Goal: Task Accomplishment & Management: Use online tool/utility

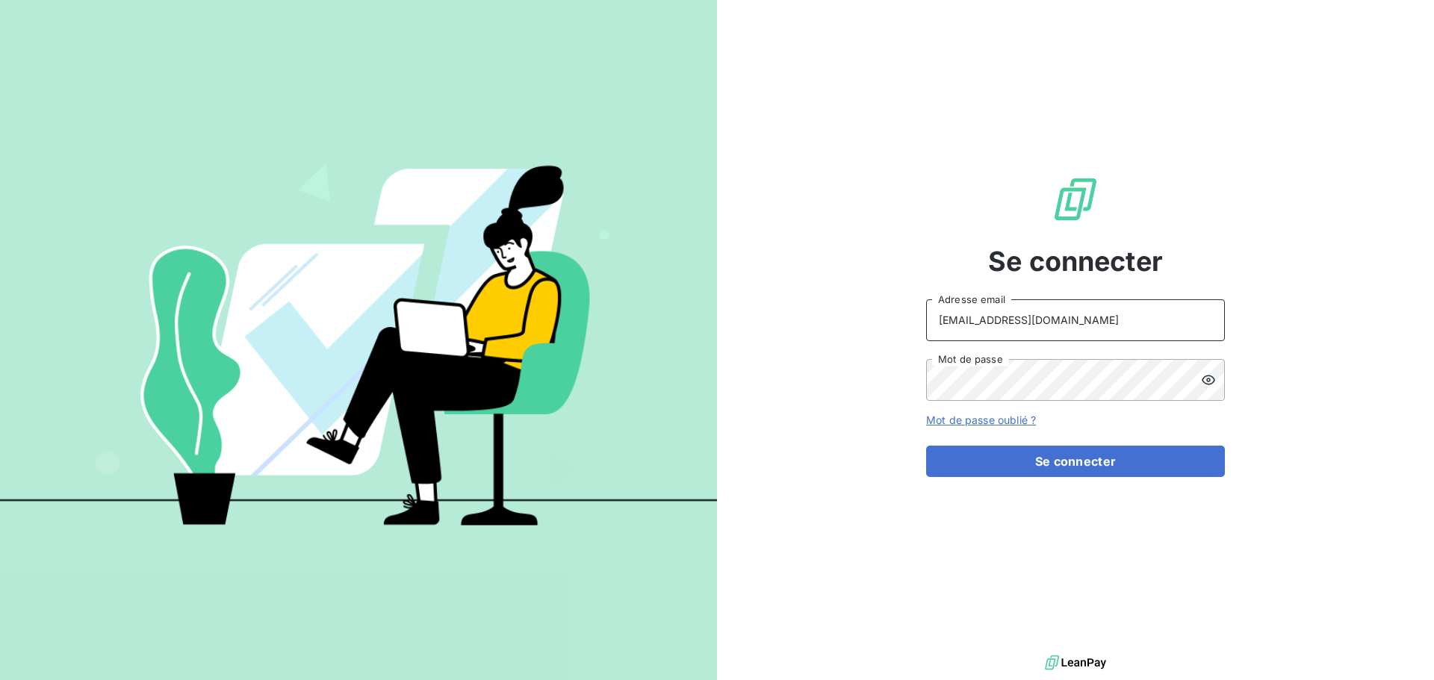
click at [1048, 329] on input "[EMAIL_ADDRESS][DOMAIN_NAME]" at bounding box center [1075, 321] width 299 height 42
type input "[EMAIL_ADDRESS][DOMAIN_NAME]"
click at [1091, 462] on button "Se connecter" at bounding box center [1075, 461] width 299 height 31
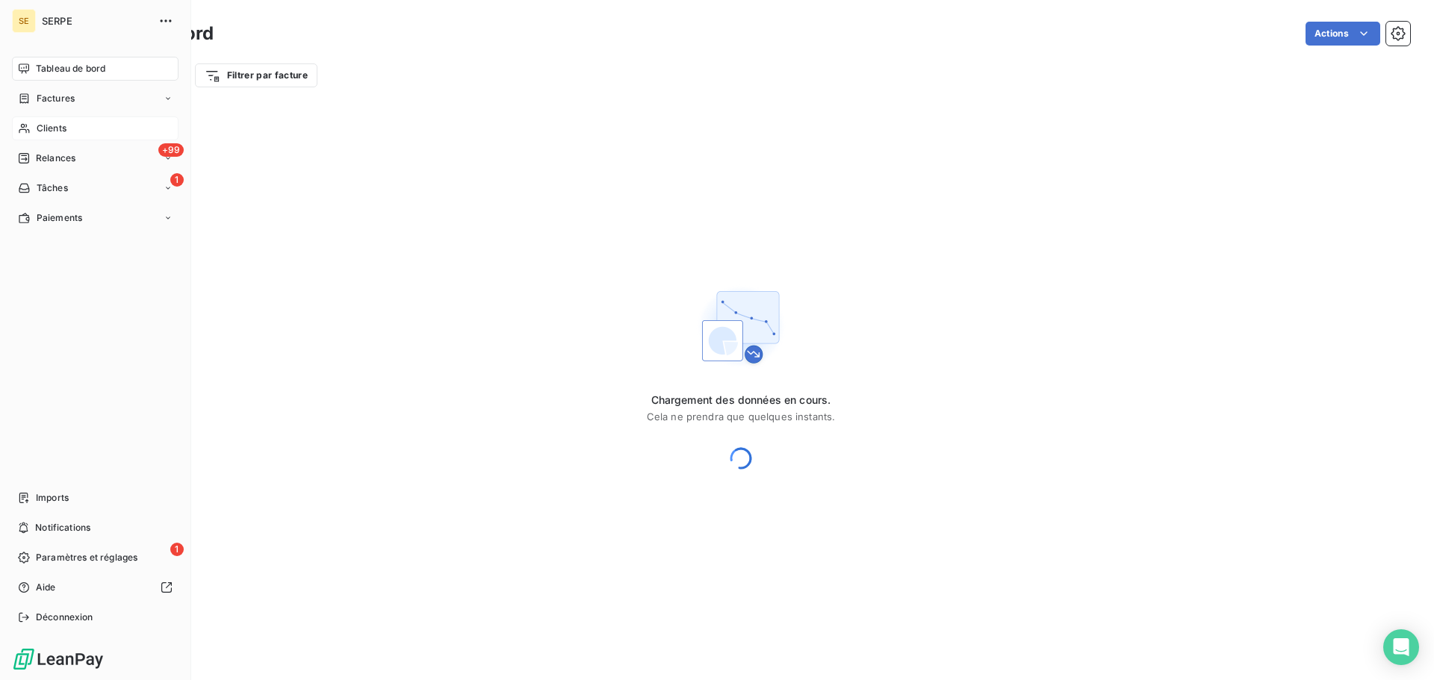
click at [76, 125] on div "Clients" at bounding box center [95, 129] width 167 height 24
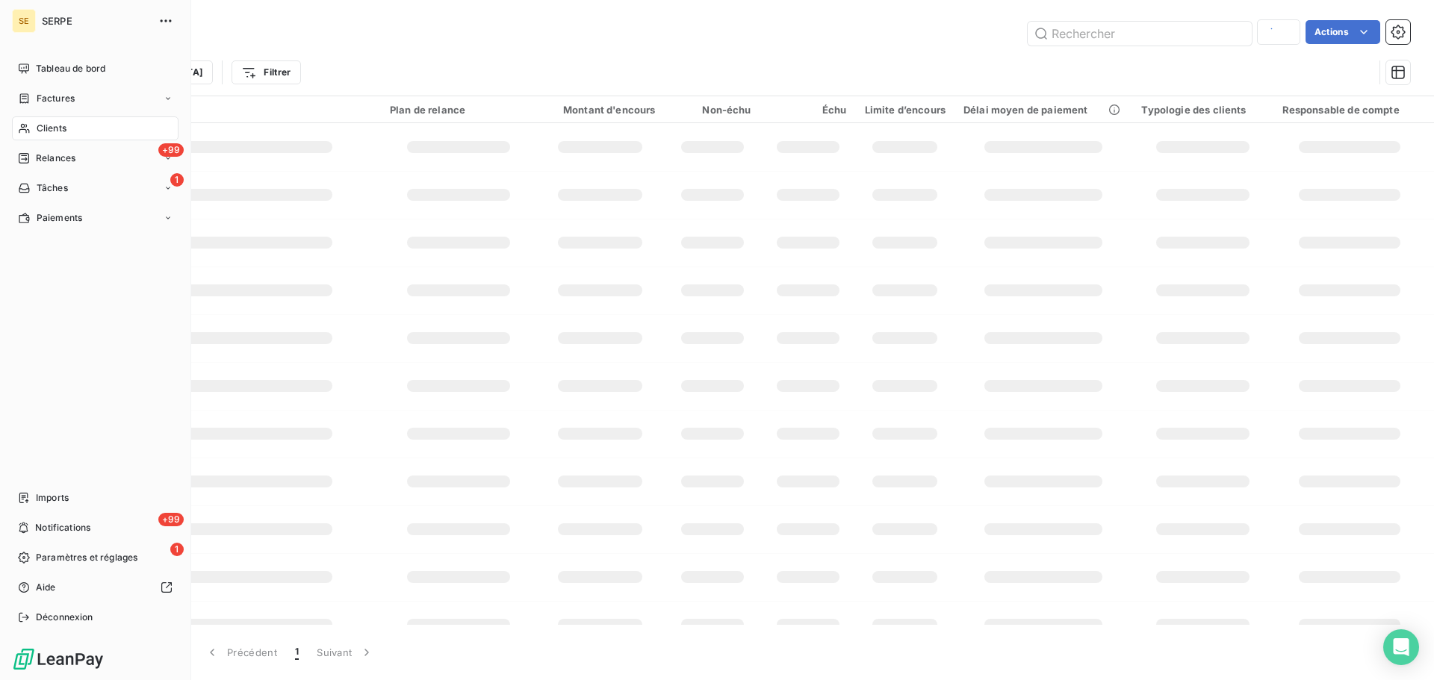
type input "axione"
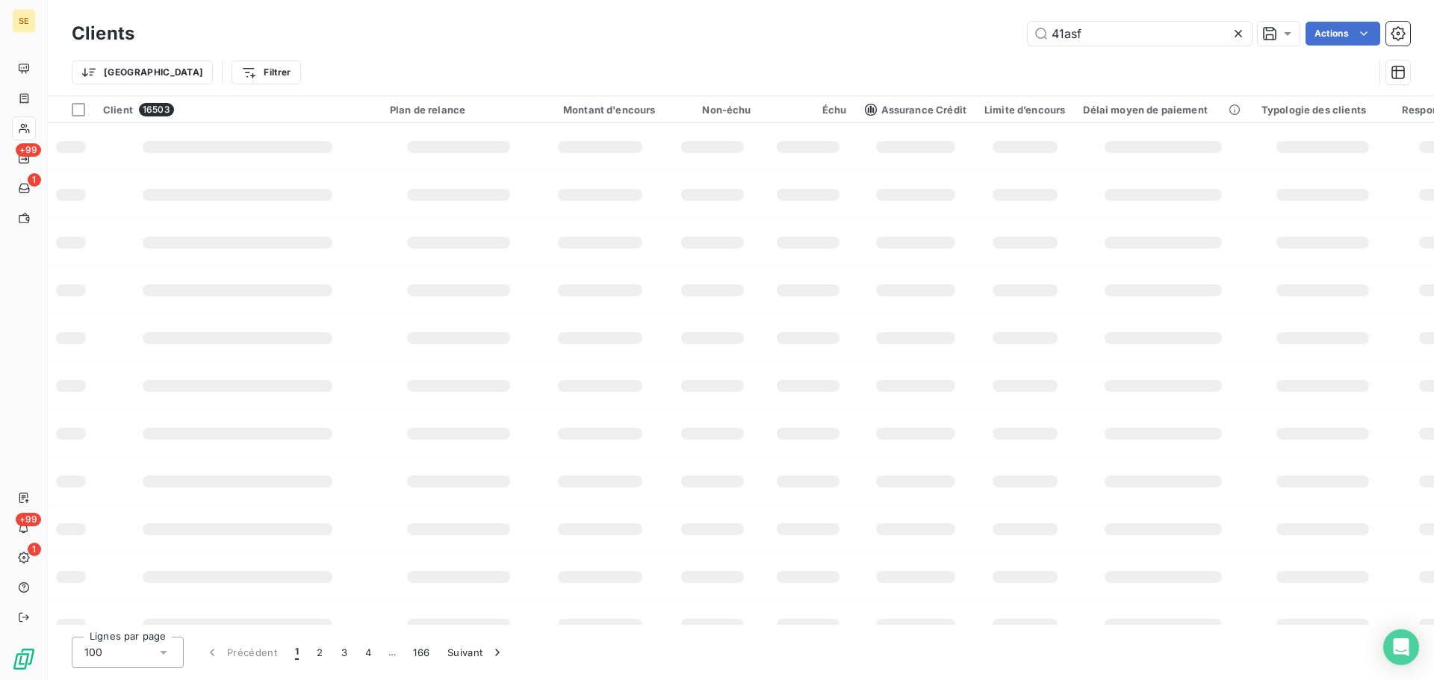
type input "41asf"
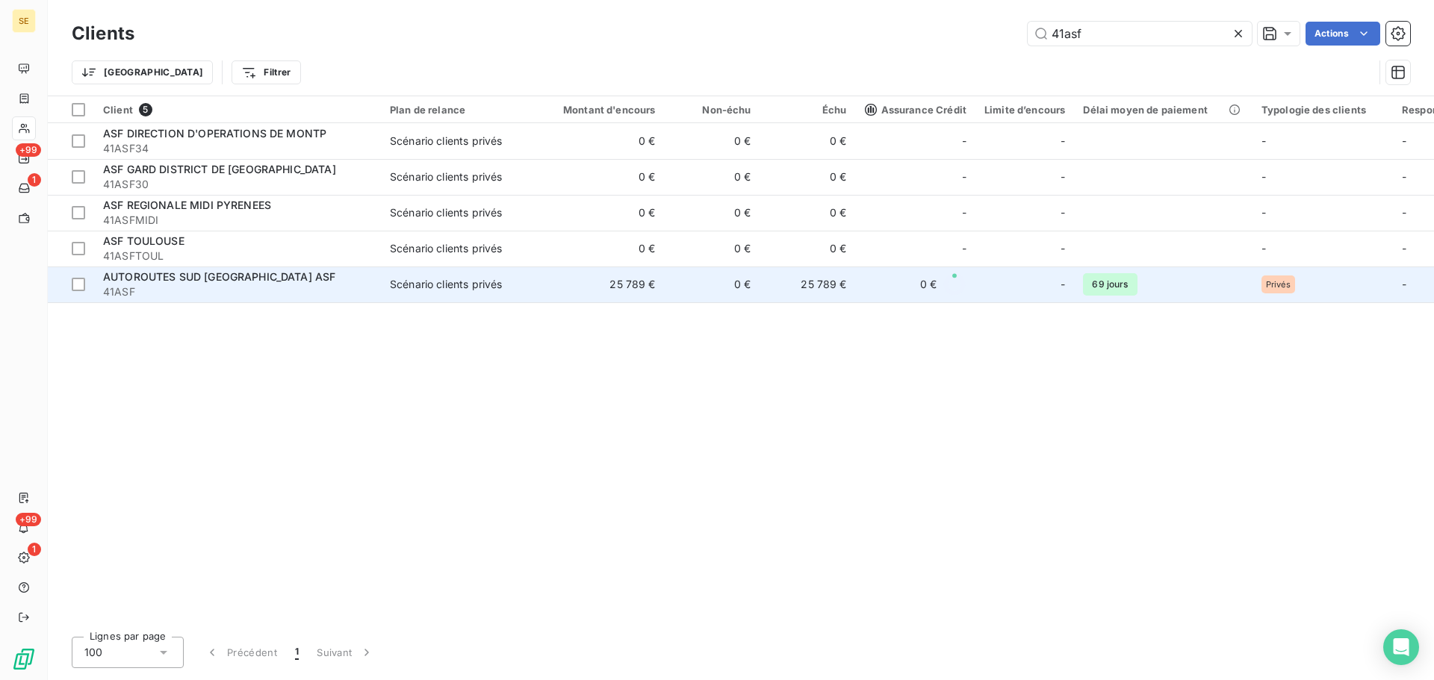
click at [547, 281] on td "25 789 €" at bounding box center [600, 285] width 128 height 36
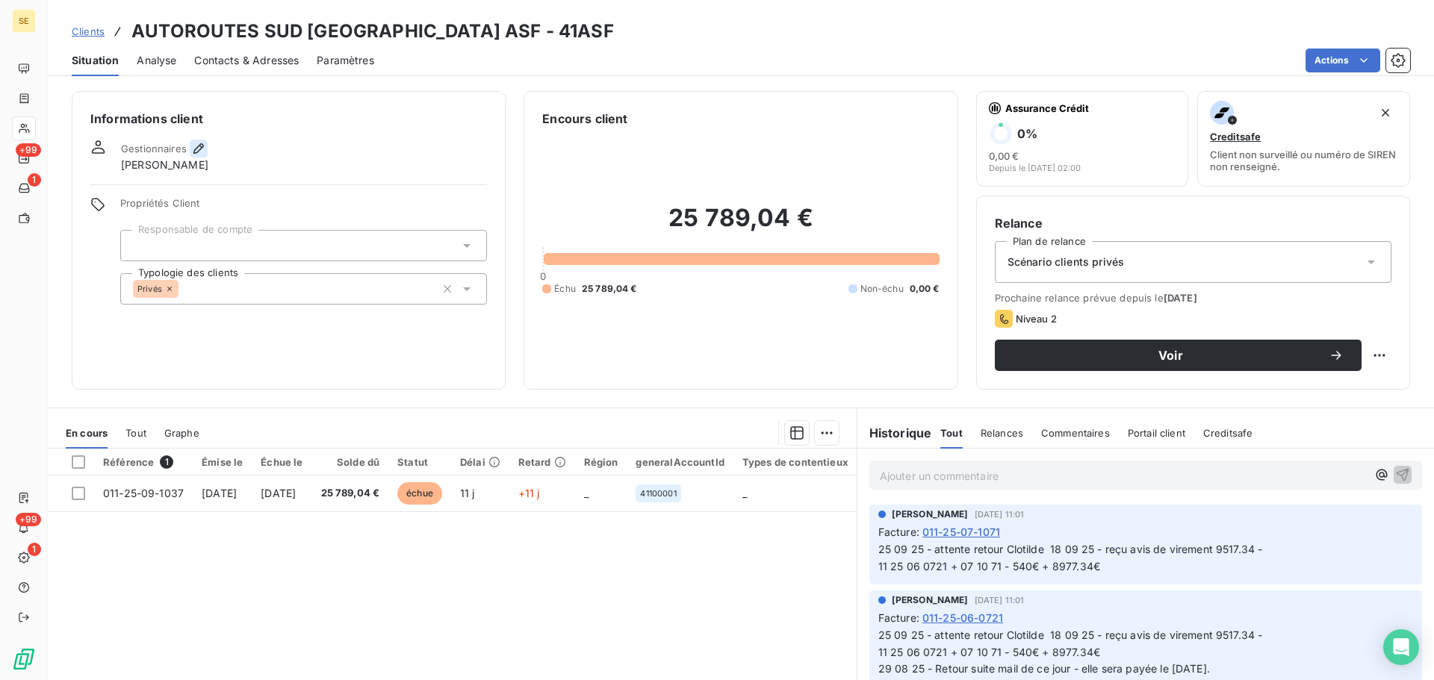
click at [202, 140] on button "button" at bounding box center [199, 149] width 18 height 18
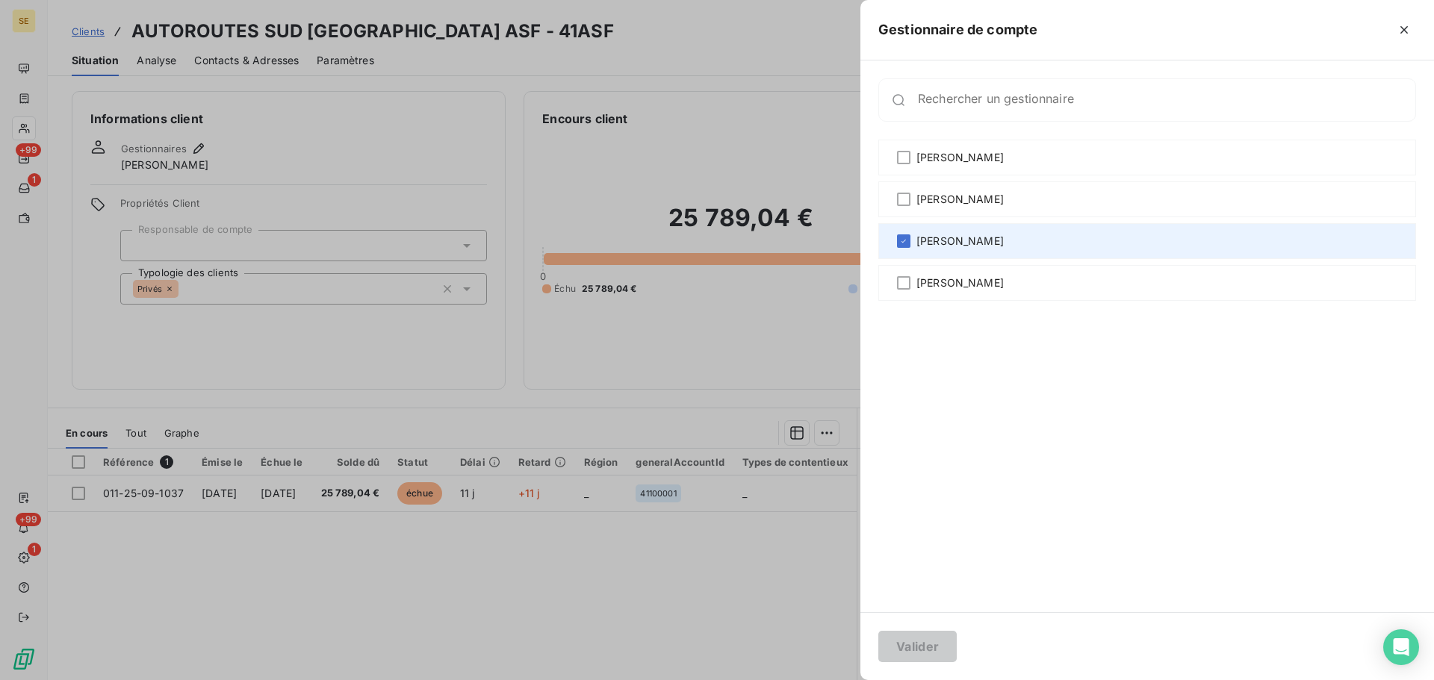
click at [955, 244] on span "[PERSON_NAME]" at bounding box center [959, 241] width 87 height 15
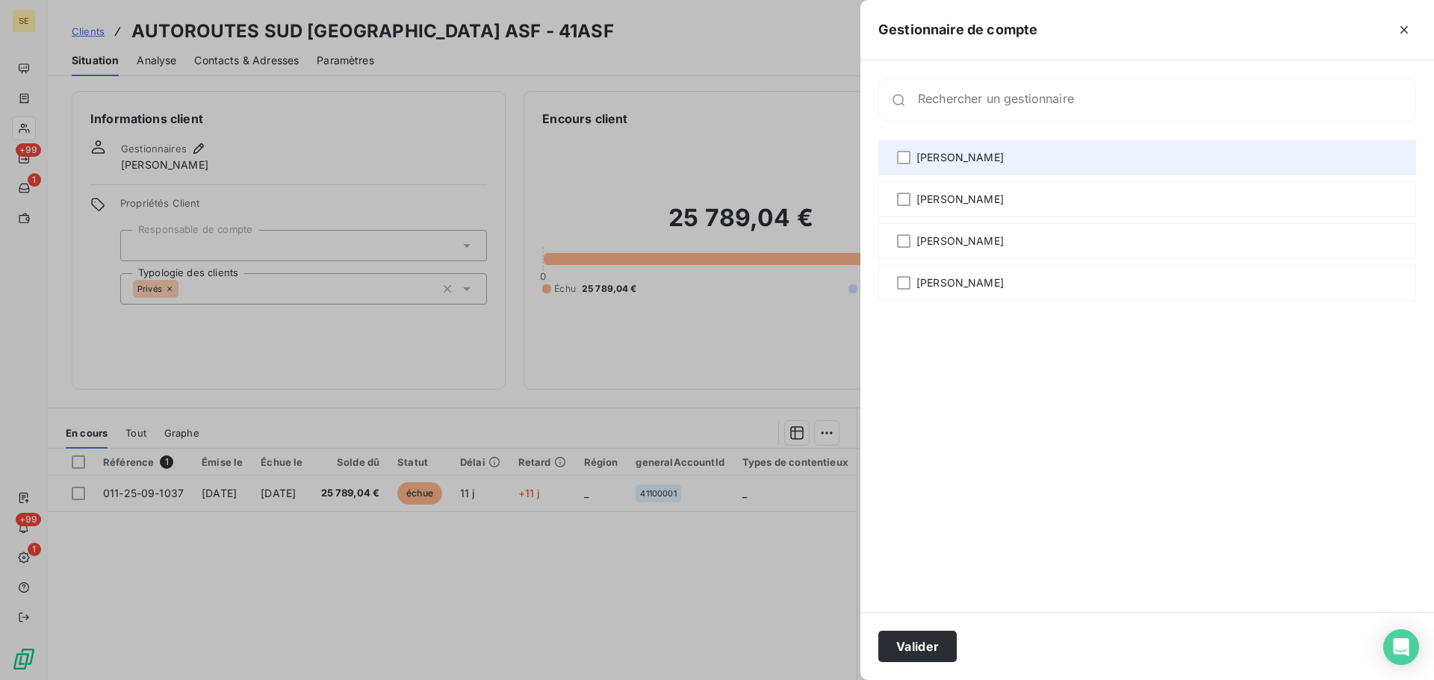
click at [988, 161] on div "[PERSON_NAME]" at bounding box center [1147, 158] width 538 height 36
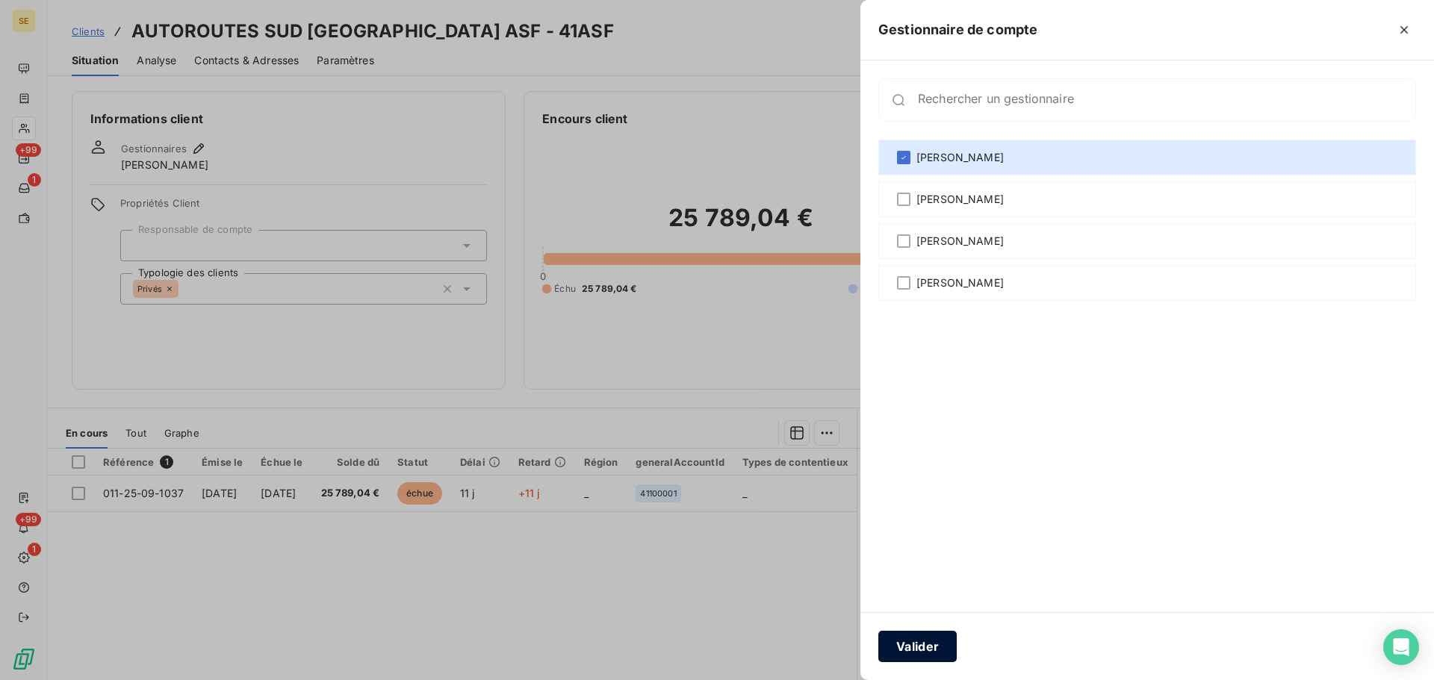
click at [939, 652] on button "Valider" at bounding box center [917, 646] width 78 height 31
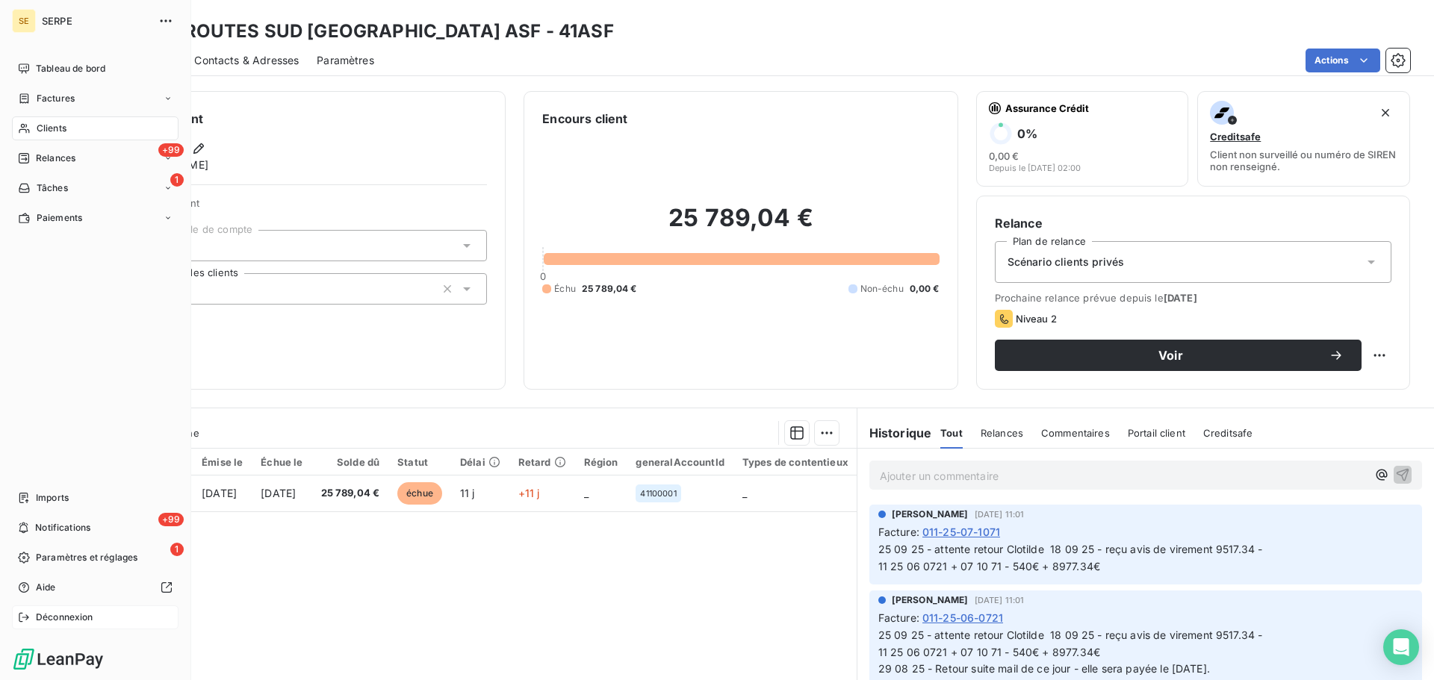
click at [80, 611] on span "Déconnexion" at bounding box center [65, 617] width 58 height 13
